Goal: Find specific fact: Find specific fact

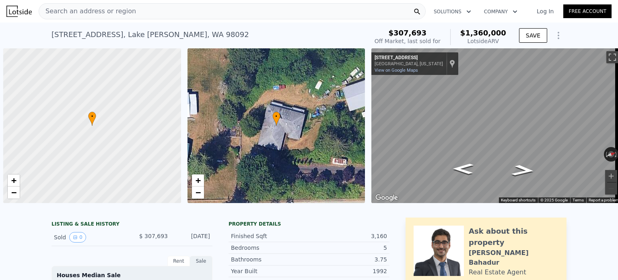
scroll to position [0, 3]
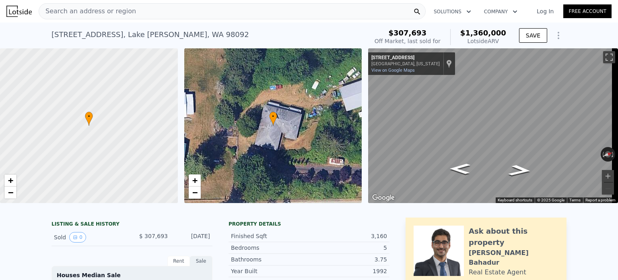
click at [125, 13] on div "Search an address or region" at bounding box center [232, 11] width 387 height 16
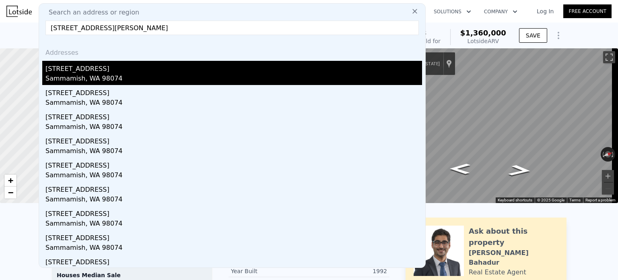
type input "[STREET_ADDRESS][PERSON_NAME]"
click at [90, 76] on div "Sammamish, WA 98074" at bounding box center [233, 79] width 377 height 11
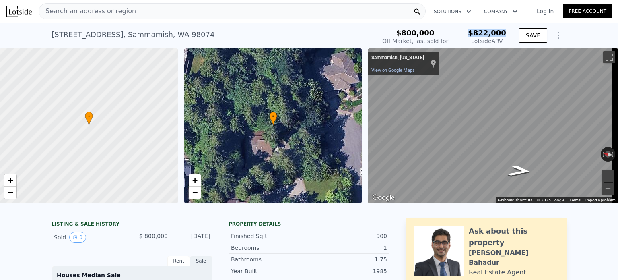
drag, startPoint x: 475, startPoint y: 30, endPoint x: 506, endPoint y: 29, distance: 30.6
click at [506, 29] on div "$800,000 Off Market, last sold for $822,000 Lotside ARV" at bounding box center [444, 37] width 130 height 23
click at [204, 33] on div "[STREET_ADDRESS] Sold [DATE] for $800k (~ARV $822k )" at bounding box center [212, 37] width 321 height 23
drag, startPoint x: 477, startPoint y: 31, endPoint x: 506, endPoint y: 31, distance: 29.4
click at [506, 31] on div "$800,000 Off Market, last sold for $822,000 Lotside ARV" at bounding box center [444, 37] width 130 height 23
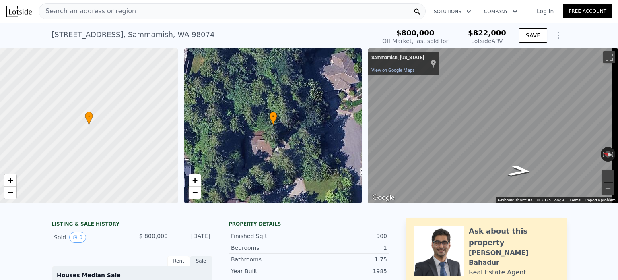
click at [462, 31] on div "$800,000 Off Market, last sold for $822,000 Lotside ARV" at bounding box center [444, 37] width 124 height 16
drag, startPoint x: 506, startPoint y: 32, endPoint x: 469, endPoint y: 25, distance: 38.0
click at [469, 25] on div "[STREET_ADDRESS] Sold [DATE] for $800k (~ARV $822k ) $800,000 Off Market, last …" at bounding box center [309, 36] width 515 height 26
click at [502, 32] on span "$822,000" at bounding box center [487, 33] width 38 height 8
drag, startPoint x: 510, startPoint y: 30, endPoint x: 489, endPoint y: 24, distance: 21.0
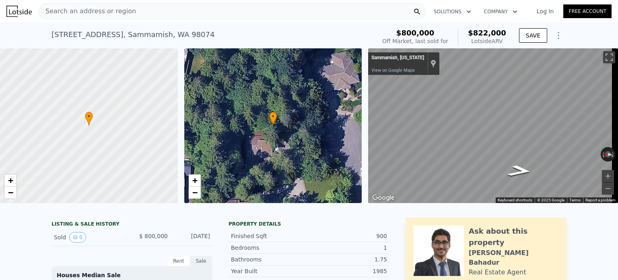
click at [490, 24] on div "[STREET_ADDRESS] Sold [DATE] for $800k (~ARV $822k ) $800,000 Off Market, last …" at bounding box center [309, 36] width 515 height 26
drag, startPoint x: 488, startPoint y: 23, endPoint x: 473, endPoint y: 31, distance: 17.1
click at [473, 31] on div "$822,000 Lotside ARV" at bounding box center [482, 37] width 48 height 16
drag, startPoint x: 475, startPoint y: 32, endPoint x: 506, endPoint y: 32, distance: 30.6
click at [506, 32] on div "$800,000 Off Market, last sold for $822,000 Lotside ARV" at bounding box center [444, 37] width 130 height 23
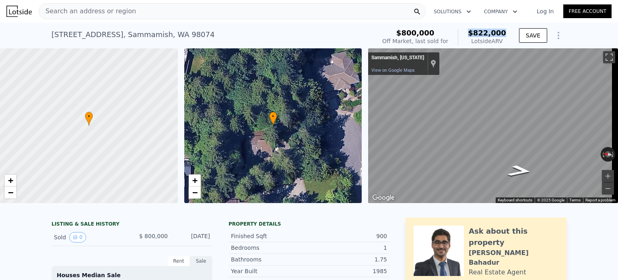
copy span "$822,000"
click at [201, 27] on div "[STREET_ADDRESS] Sold [DATE] for $800k (~ARV $822k )" at bounding box center [212, 37] width 321 height 23
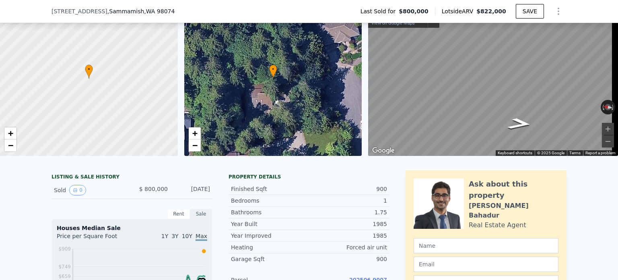
scroll to position [51, 0]
